Goal: Submit feedback/report problem: Provide input to the site owners about the experience or issues

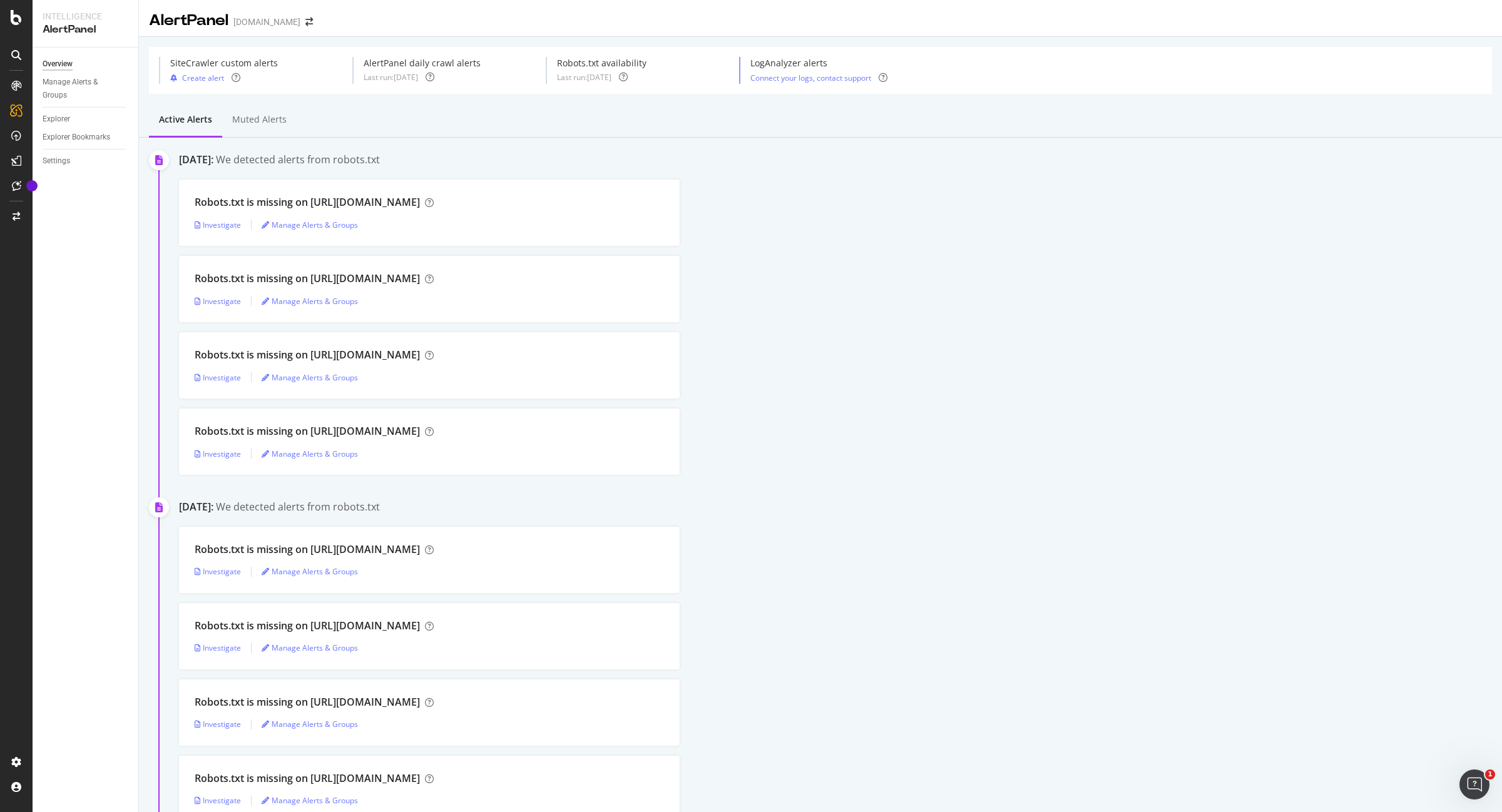
click at [733, 302] on div "Robots.txt is missing on [URL][DOMAIN_NAME] Investigate Manage Alerts & Groups" at bounding box center [840, 289] width 1323 height 67
click at [276, 120] on div "Muted alerts" at bounding box center [259, 119] width 54 height 12
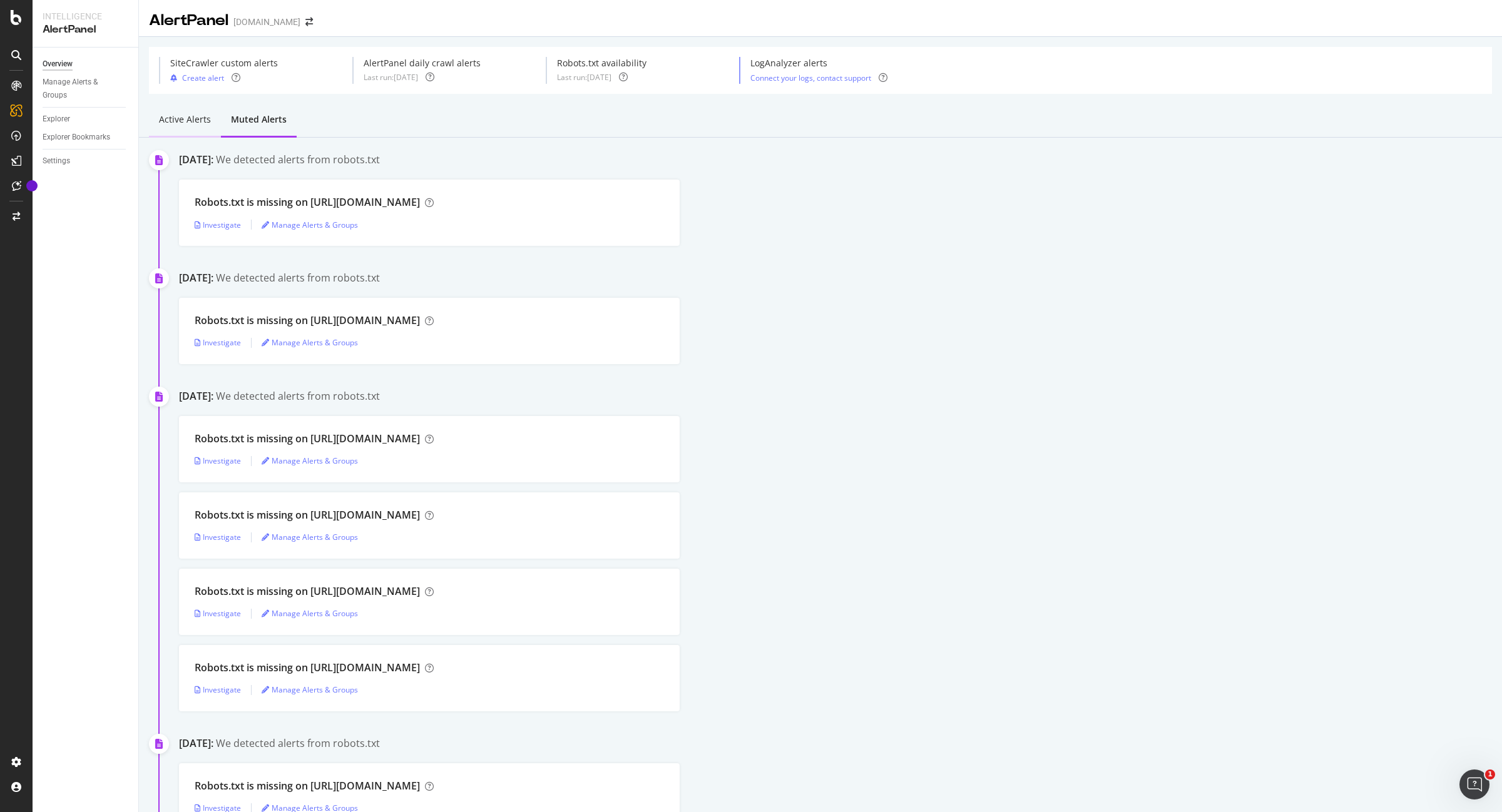
click at [199, 124] on div "Active alerts" at bounding box center [185, 119] width 52 height 12
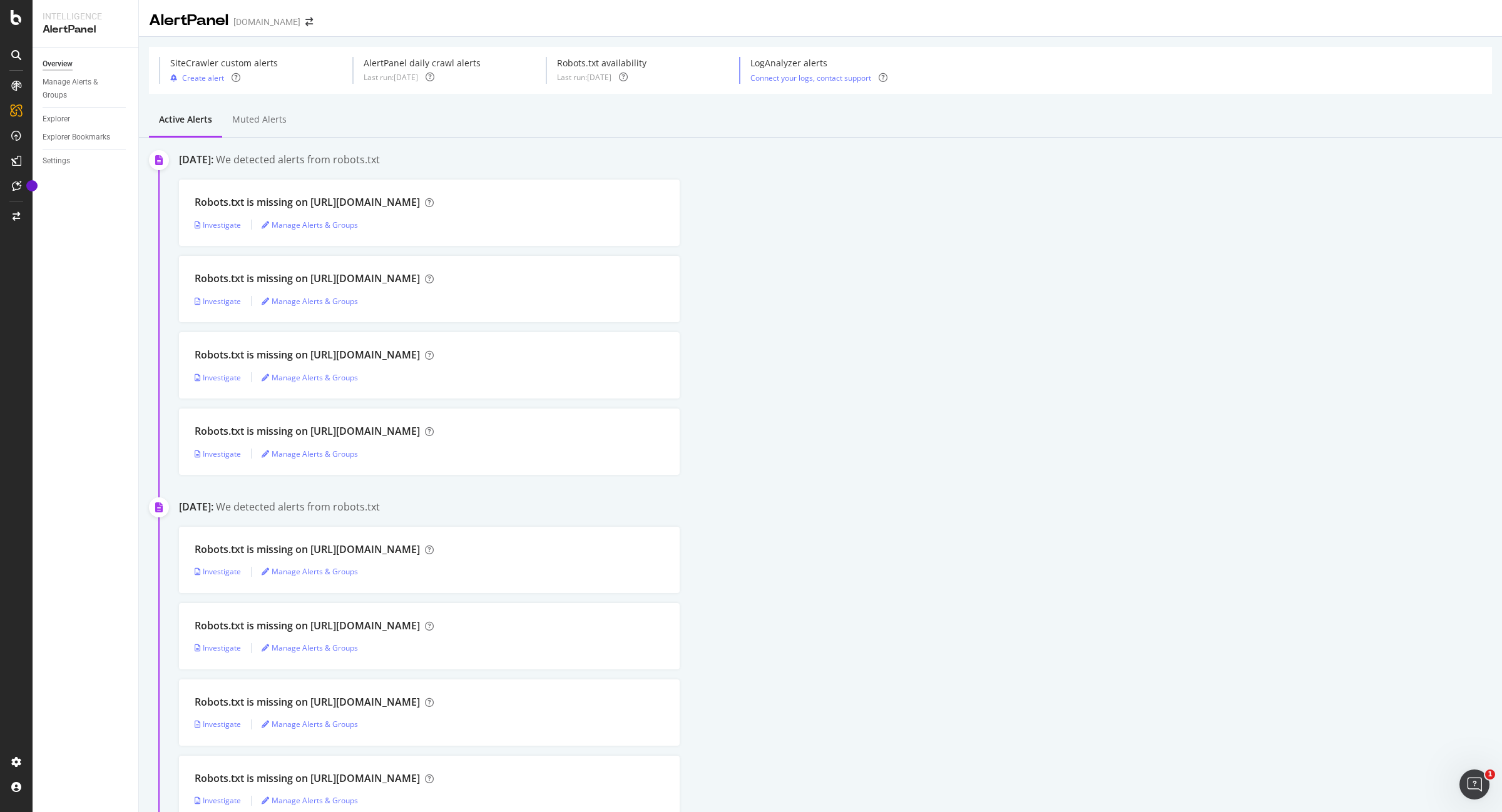
click at [583, 124] on div "Active alerts Muted alerts" at bounding box center [820, 121] width 1363 height 34
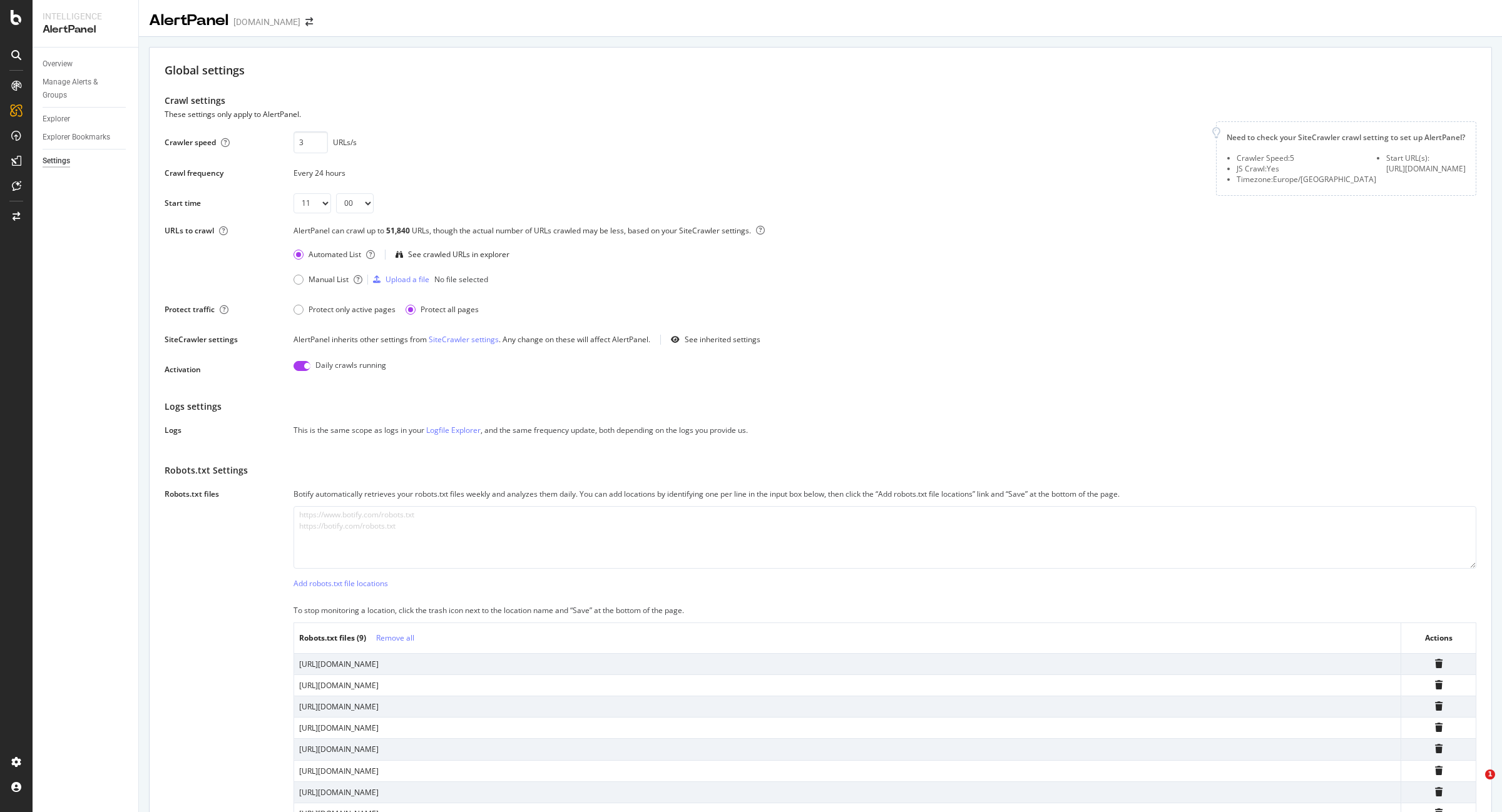
select select "11"
